Goal: Task Accomplishment & Management: Manage account settings

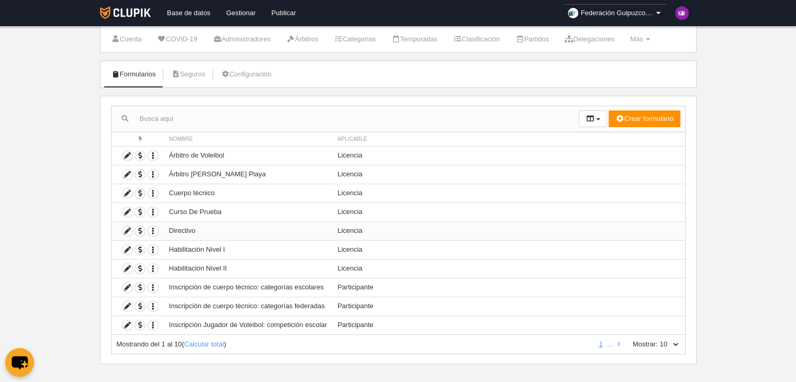
scroll to position [32, 0]
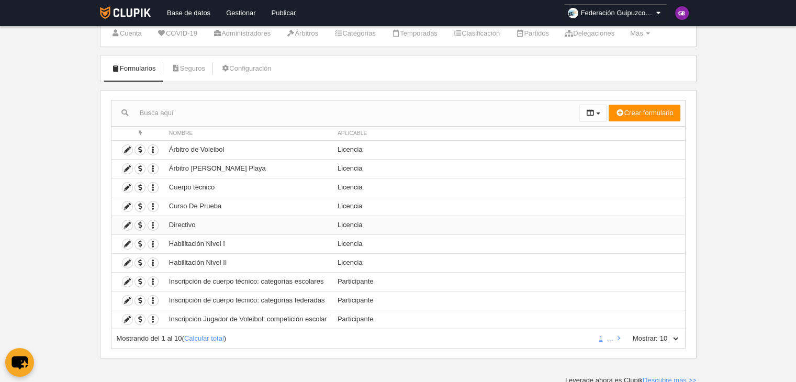
click at [218, 261] on td "Habilitación Nivel II" at bounding box center [248, 262] width 168 height 19
click at [140, 186] on span "button" at bounding box center [140, 188] width 10 height 10
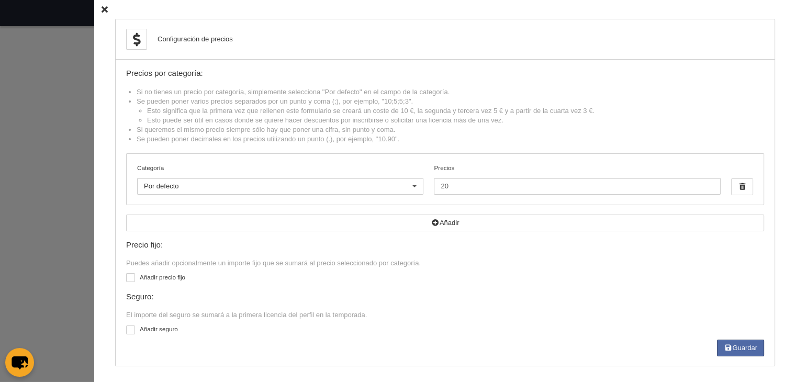
click at [102, 8] on icon at bounding box center [105, 9] width 6 height 7
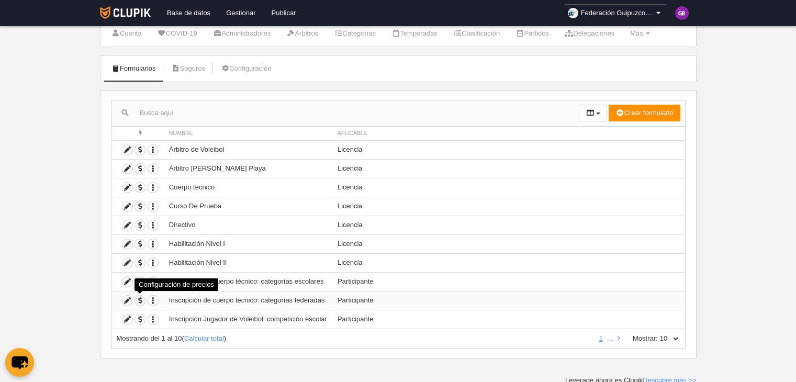
click at [138, 297] on span "button" at bounding box center [140, 301] width 10 height 10
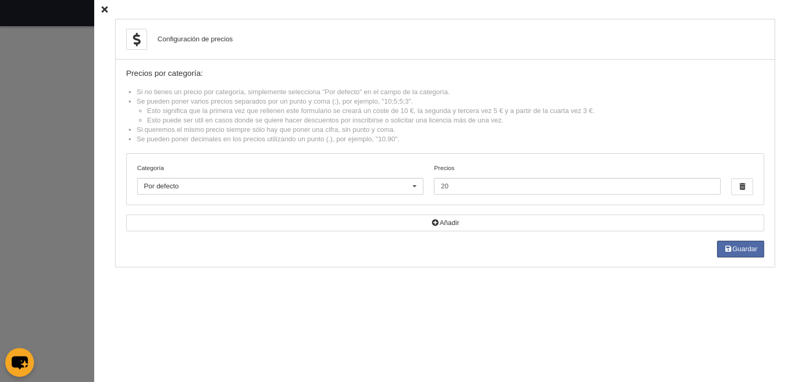
click at [102, 8] on icon at bounding box center [105, 9] width 6 height 7
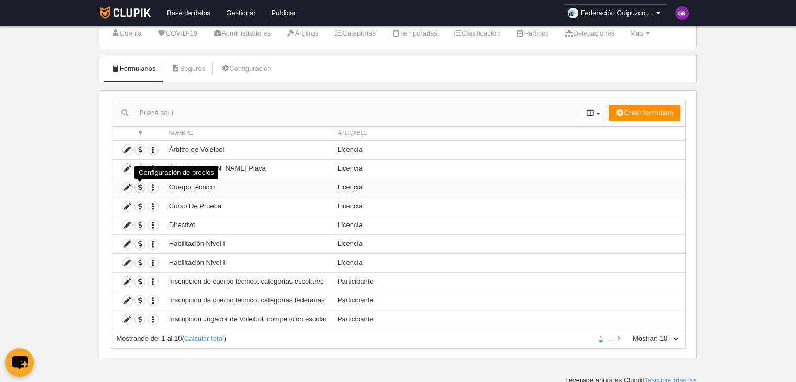
click at [138, 186] on span "button" at bounding box center [140, 188] width 10 height 10
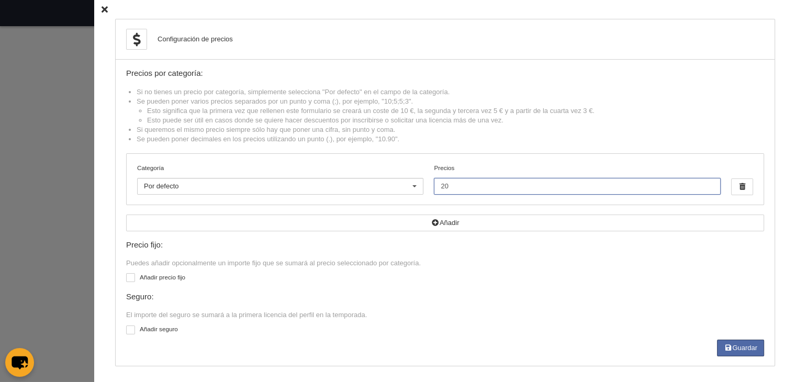
drag, startPoint x: 452, startPoint y: 186, endPoint x: 350, endPoint y: 179, distance: 102.8
click at [350, 179] on div "Categoría Por defecto Por defecto [PERSON_NAME] Femenino participación Cadete F…" at bounding box center [445, 179] width 637 height 51
type input "0"
click at [741, 348] on button "Guardar" at bounding box center [740, 348] width 47 height 17
click at [102, 8] on icon at bounding box center [105, 9] width 6 height 7
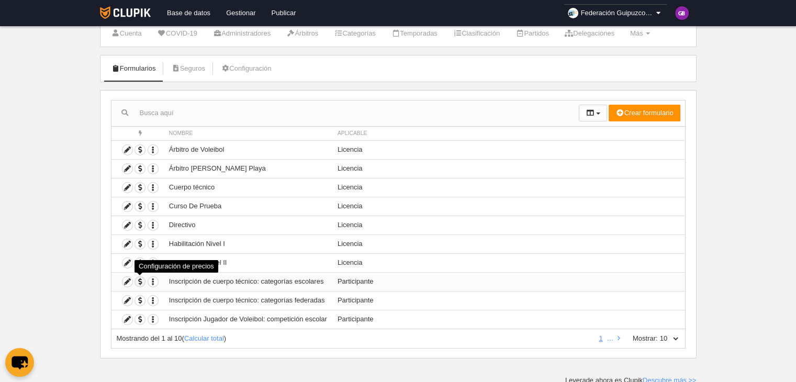
click at [140, 280] on span "button" at bounding box center [140, 282] width 10 height 10
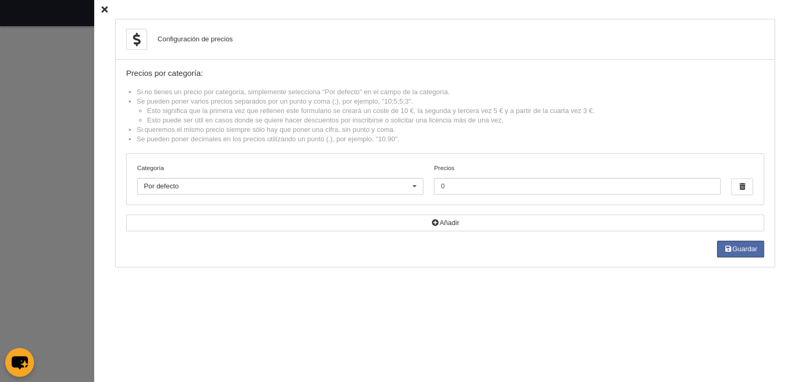
click at [102, 7] on icon at bounding box center [105, 9] width 6 height 7
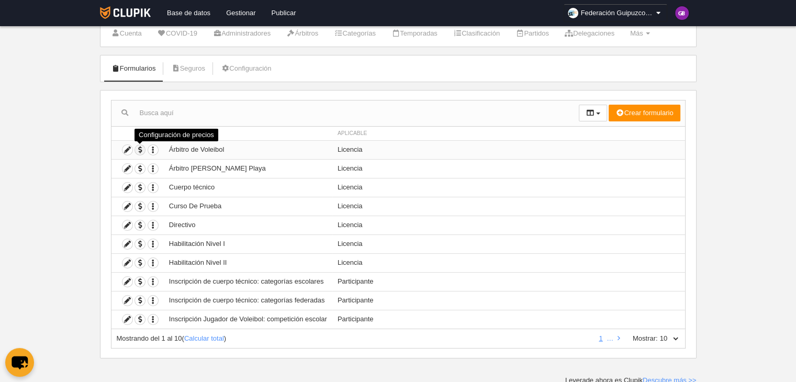
click at [140, 147] on span "button" at bounding box center [140, 150] width 10 height 10
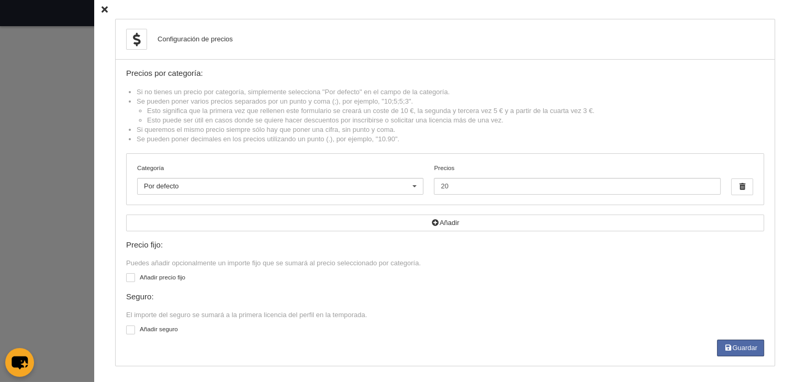
click at [102, 7] on icon at bounding box center [105, 9] width 6 height 7
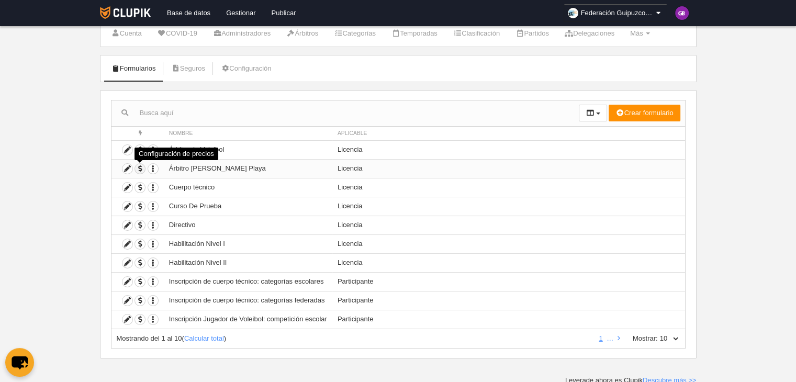
click at [138, 168] on span "button" at bounding box center [140, 169] width 10 height 10
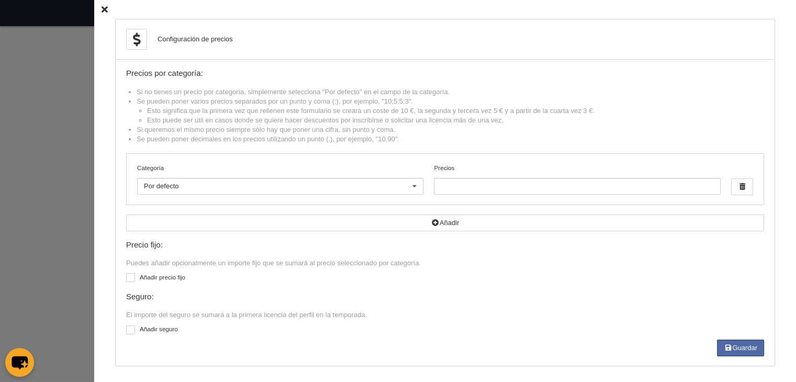
click at [102, 8] on icon at bounding box center [105, 9] width 6 height 7
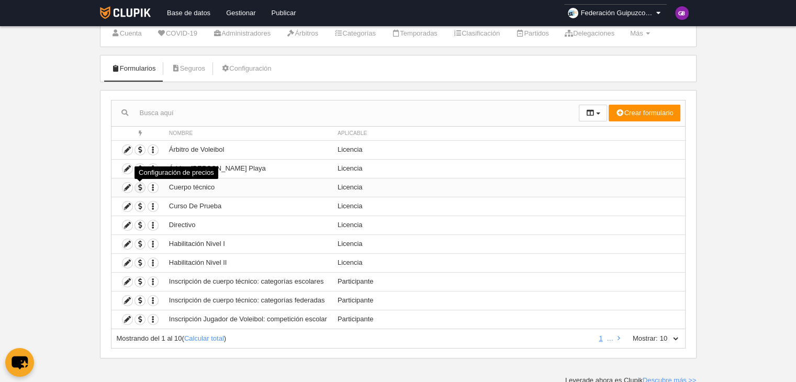
click at [141, 186] on span "button" at bounding box center [140, 188] width 10 height 10
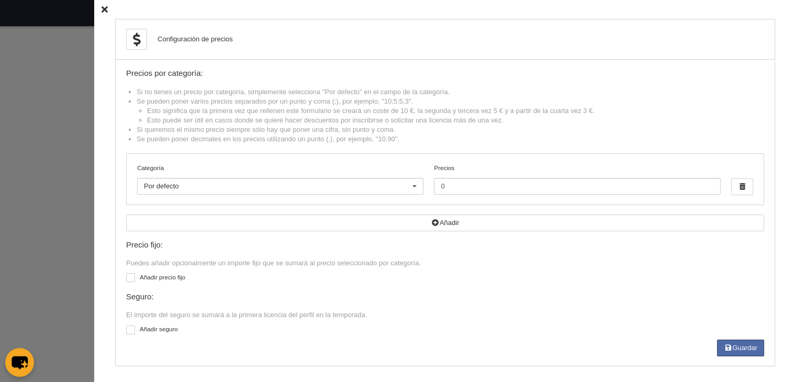
click at [102, 10] on icon at bounding box center [105, 9] width 6 height 7
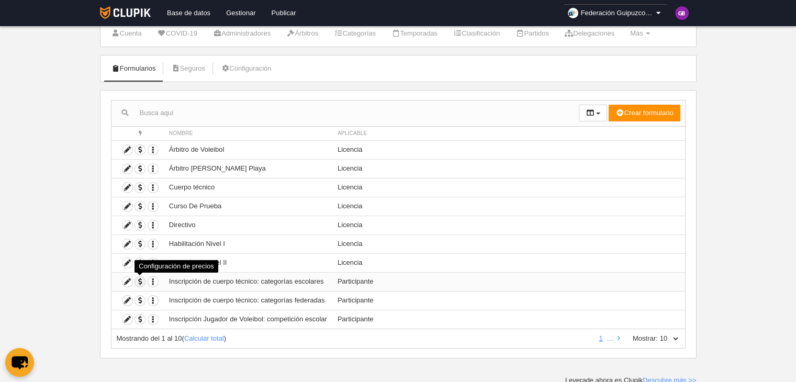
click at [138, 278] on span "button" at bounding box center [140, 282] width 10 height 10
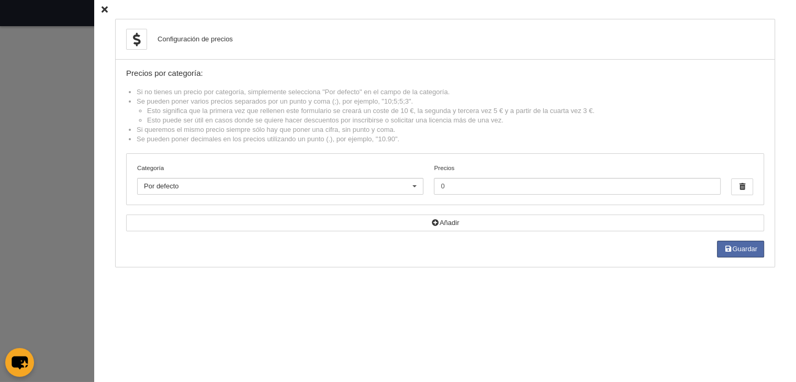
click at [102, 7] on icon at bounding box center [105, 9] width 6 height 7
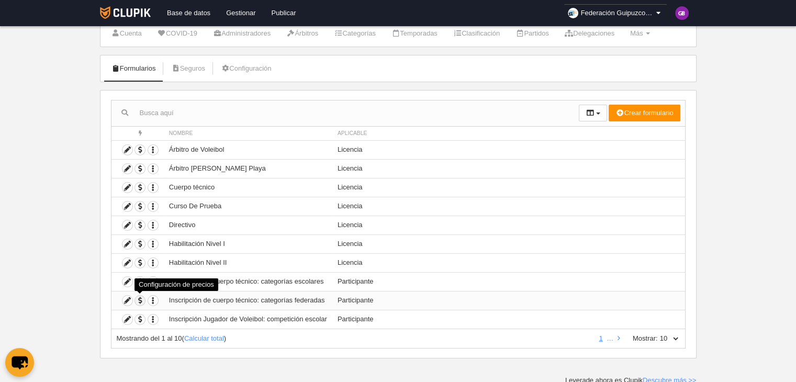
click at [138, 299] on span "button" at bounding box center [140, 301] width 10 height 10
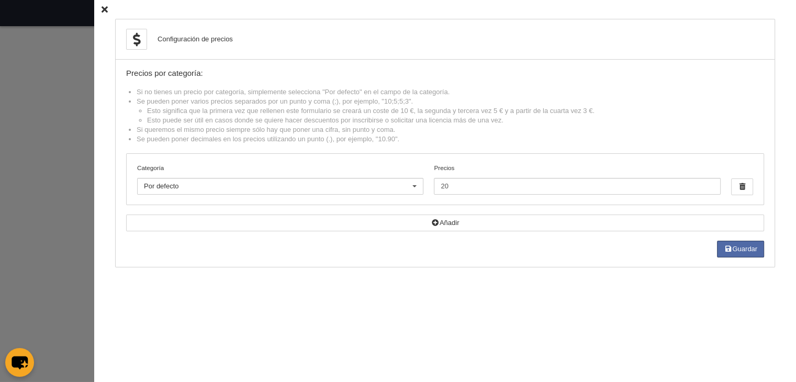
click at [102, 10] on icon at bounding box center [105, 9] width 6 height 7
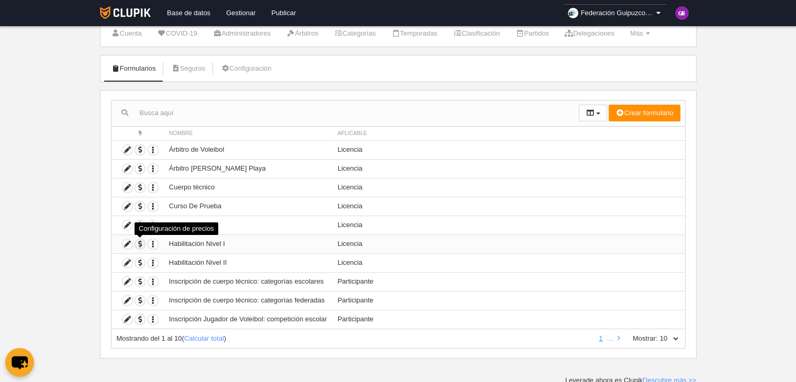
click at [137, 241] on span "button" at bounding box center [140, 244] width 10 height 10
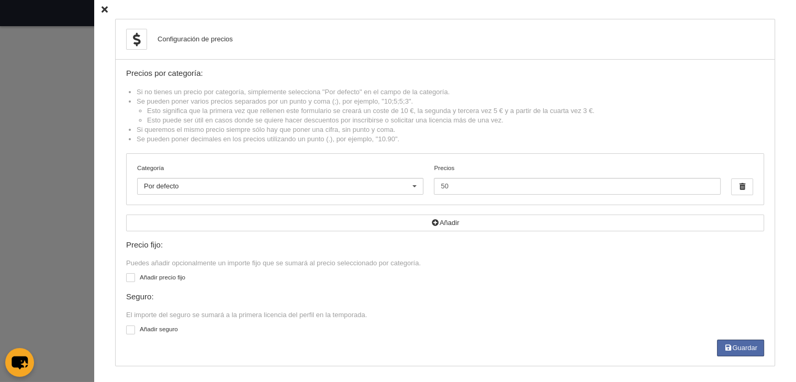
click at [102, 9] on icon at bounding box center [105, 9] width 6 height 7
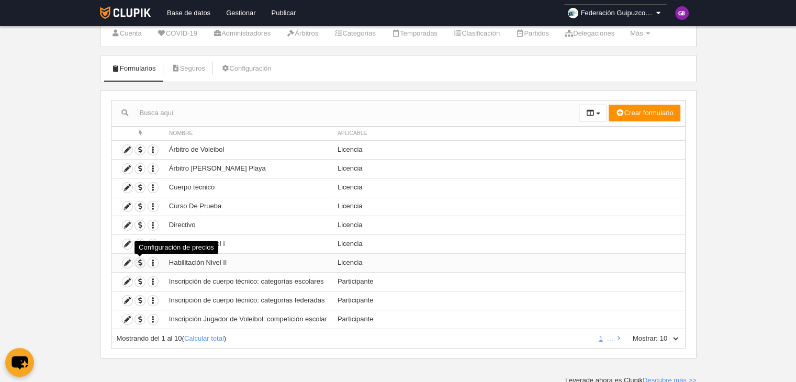
click at [139, 262] on span "button" at bounding box center [140, 263] width 10 height 10
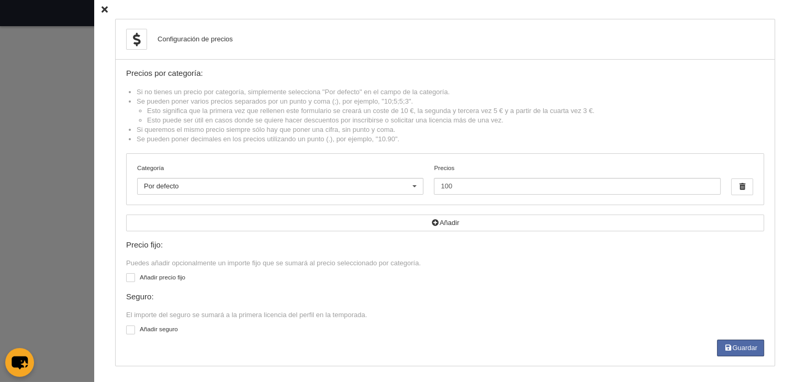
click at [102, 7] on icon at bounding box center [105, 9] width 6 height 7
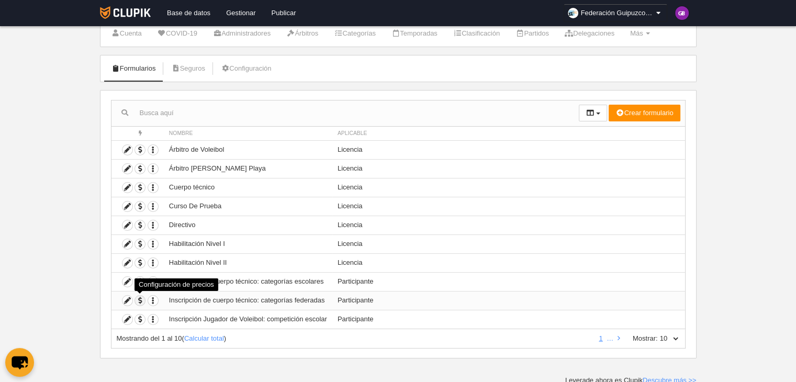
click at [140, 299] on span "button" at bounding box center [140, 301] width 10 height 10
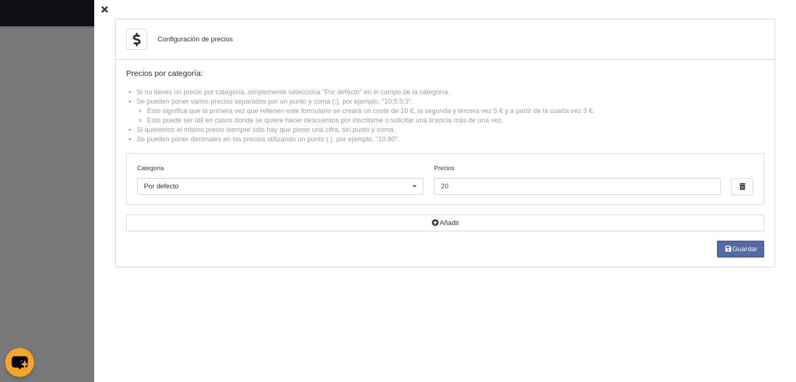
click at [102, 10] on icon at bounding box center [105, 9] width 6 height 7
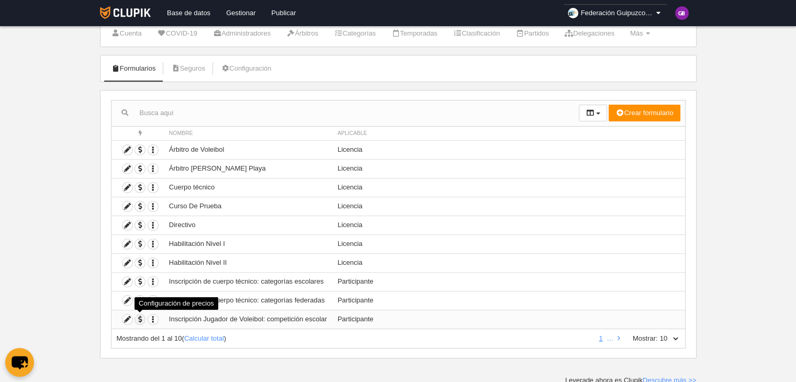
click at [138, 317] on span "button" at bounding box center [140, 319] width 10 height 10
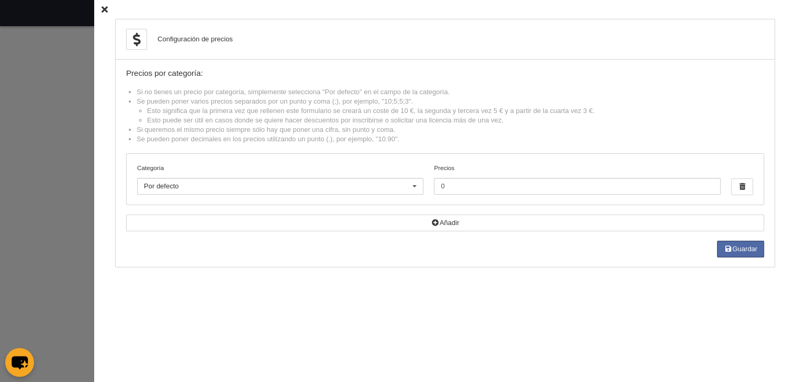
click at [102, 7] on icon at bounding box center [105, 9] width 6 height 7
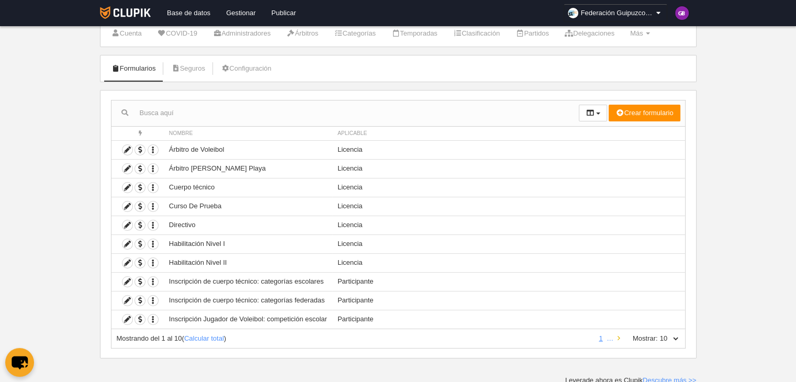
click at [621, 335] on link at bounding box center [618, 338] width 7 height 8
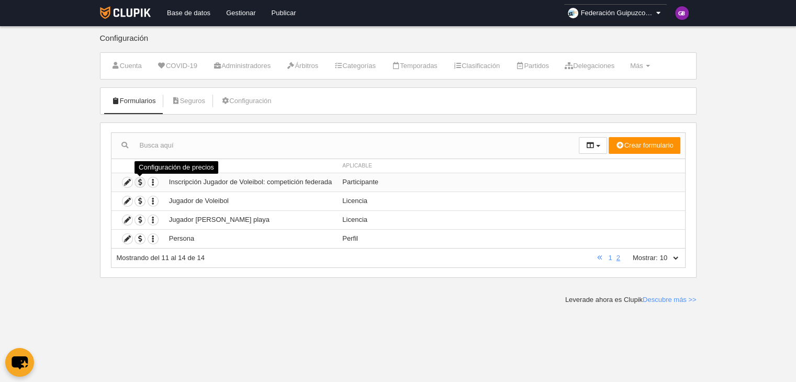
click at [140, 183] on span "button" at bounding box center [140, 182] width 10 height 10
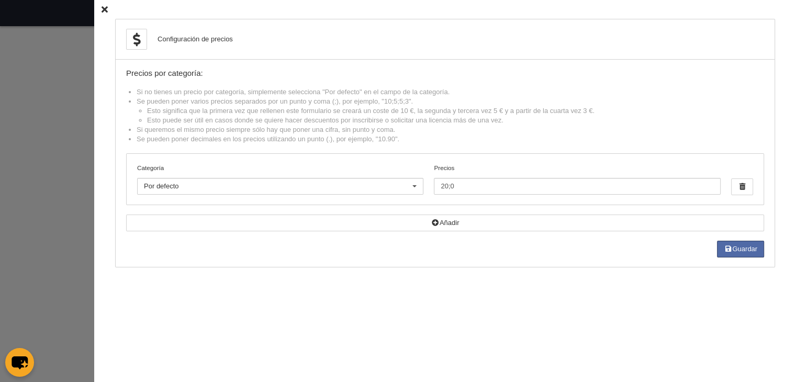
click at [100, 10] on div "Configuración de precios Precios por categoría: Si no tienes un precio por cate…" at bounding box center [445, 191] width 702 height 382
click at [102, 8] on icon at bounding box center [105, 9] width 6 height 7
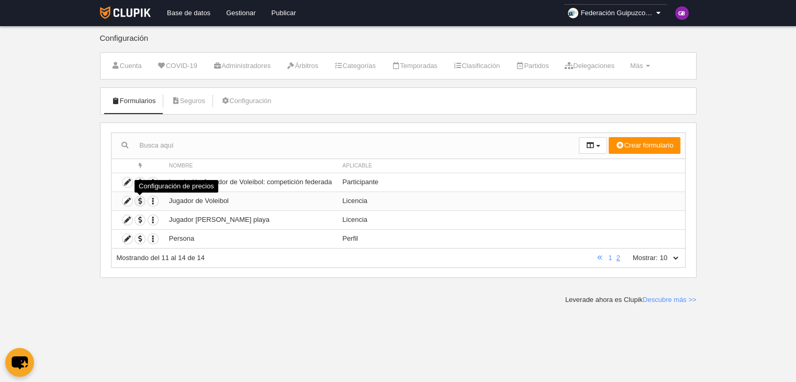
click at [140, 201] on span "button" at bounding box center [140, 201] width 10 height 10
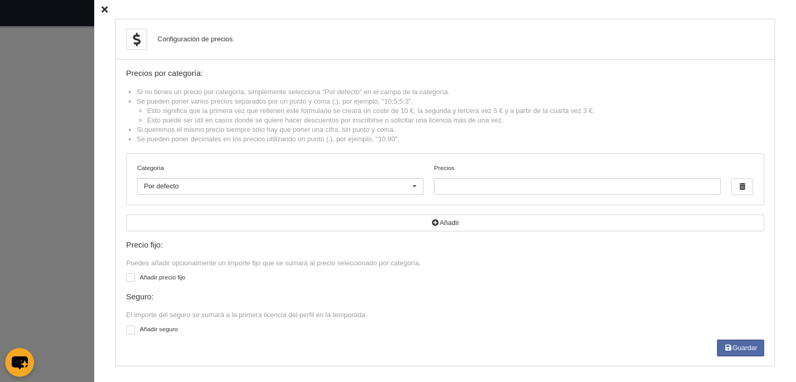
click at [102, 8] on icon at bounding box center [105, 9] width 6 height 7
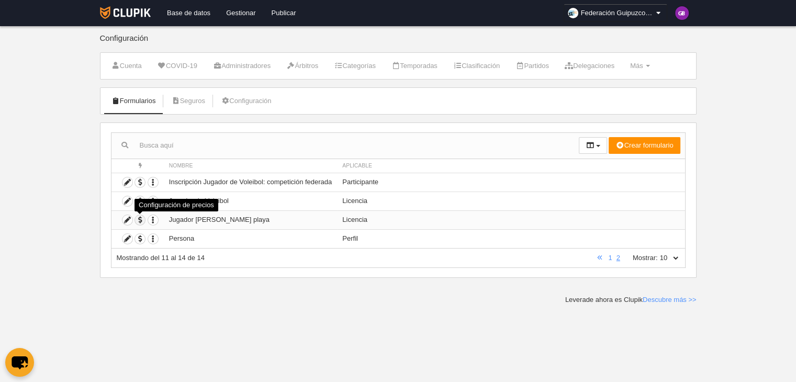
click at [138, 219] on span "button" at bounding box center [140, 220] width 10 height 10
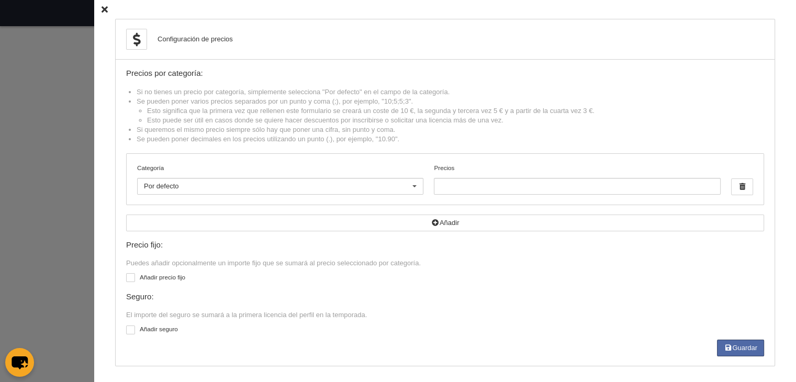
click at [102, 9] on icon at bounding box center [105, 9] width 6 height 7
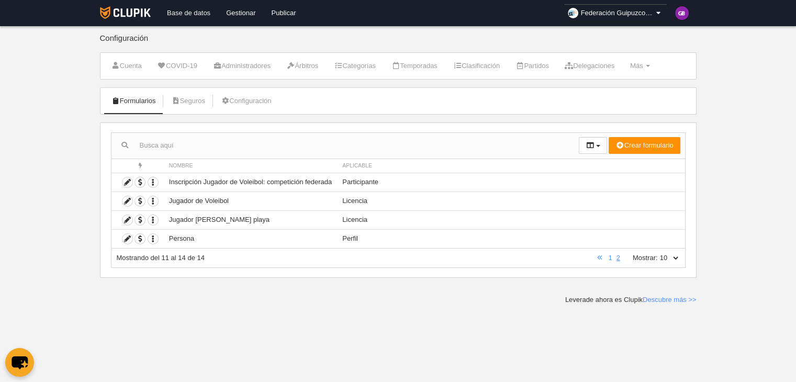
click at [183, 11] on link "Base de datos" at bounding box center [188, 13] width 59 height 26
